Goal: Navigation & Orientation: Find specific page/section

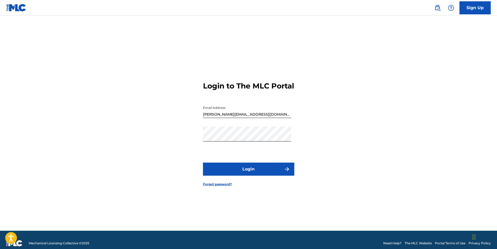
click at [251, 174] on button "Login" at bounding box center [248, 168] width 91 height 13
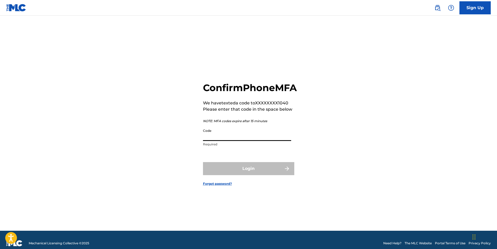
click at [211, 141] on input "Code" at bounding box center [247, 133] width 88 height 15
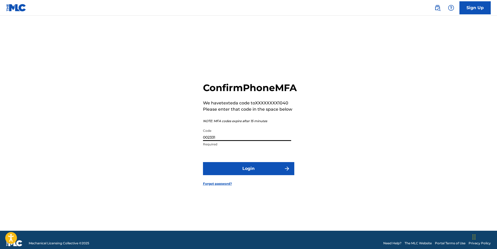
type input "002331"
click at [203, 162] on button "Login" at bounding box center [248, 168] width 91 height 13
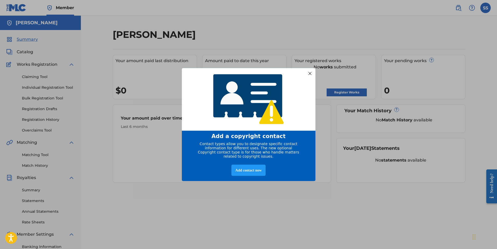
click at [309, 72] on div at bounding box center [309, 73] width 7 height 7
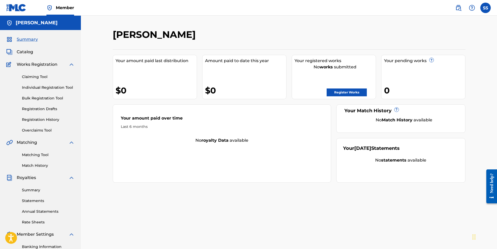
click at [205, 197] on div "[PERSON_NAME] Your amount paid last distribution $0 Amount paid to date this ye…" at bounding box center [288, 164] width 365 height 270
click at [38, 191] on link "Summary" at bounding box center [48, 189] width 53 height 5
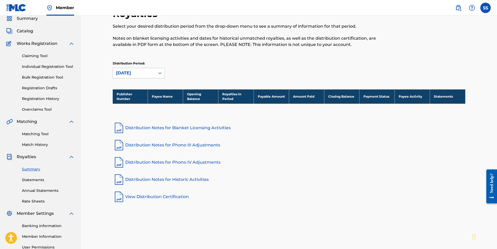
scroll to position [52, 0]
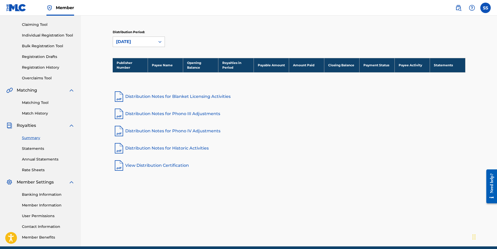
click at [57, 204] on link "Member Information" at bounding box center [48, 204] width 53 height 5
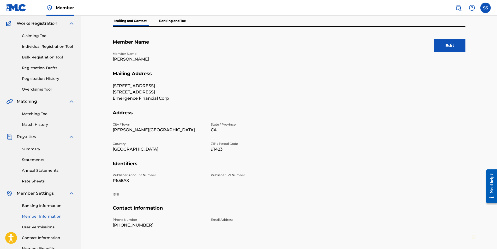
scroll to position [52, 0]
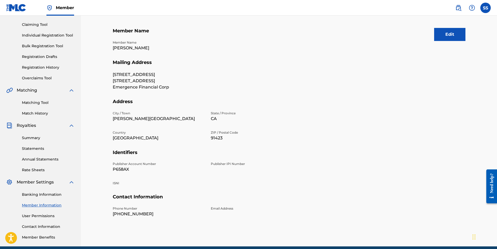
click at [48, 214] on link "User Permissions" at bounding box center [48, 215] width 53 height 5
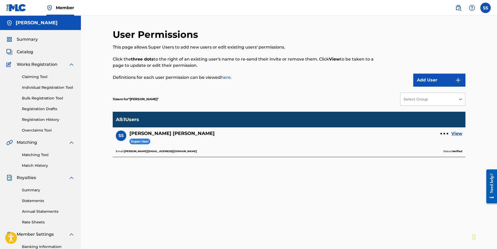
click at [446, 132] on div at bounding box center [444, 133] width 8 height 3
click at [421, 188] on div "User Permissions This page allows Super Users to add new users or edit existing…" at bounding box center [289, 164] width 352 height 270
click at [31, 39] on span "Summary" at bounding box center [27, 39] width 21 height 6
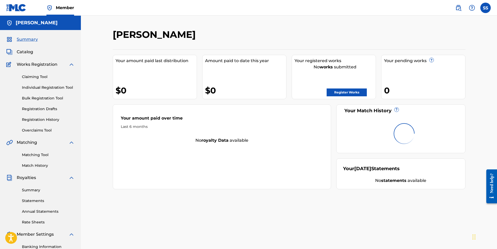
click at [31, 51] on span "Catalog" at bounding box center [25, 52] width 16 height 6
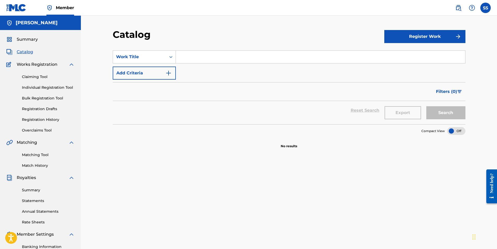
click at [484, 8] on label at bounding box center [485, 8] width 10 height 10
click at [485, 8] on input "[PERSON_NAME] Schur [EMAIL_ADDRESS][DOMAIN_NAME] Notification Preferences Profi…" at bounding box center [485, 8] width 0 height 0
click at [439, 74] on p "Log out" at bounding box center [435, 73] width 12 height 5
click at [485, 8] on input "[PERSON_NAME] Schur [EMAIL_ADDRESS][DOMAIN_NAME] Notification Preferences Profi…" at bounding box center [485, 8] width 0 height 0
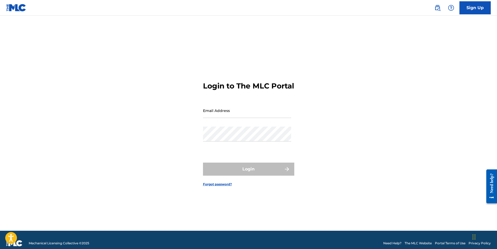
type input "[PERSON_NAME][EMAIL_ADDRESS][DOMAIN_NAME]"
